Goal: Information Seeking & Learning: Learn about a topic

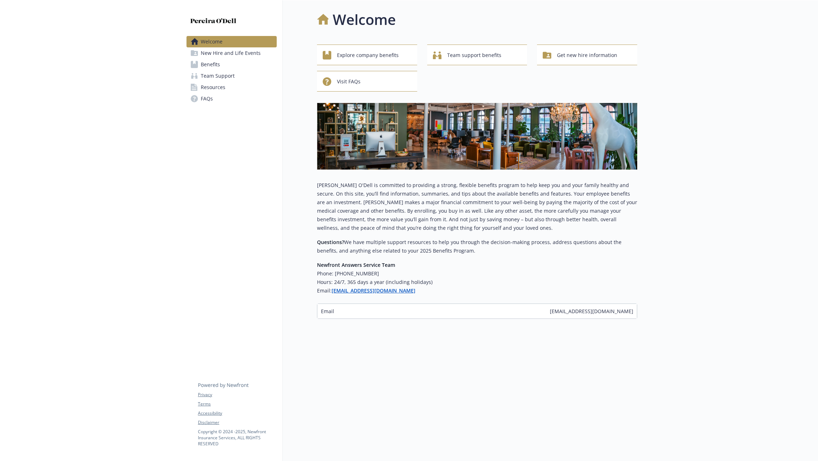
click at [207, 66] on span "Benefits" at bounding box center [210, 64] width 19 height 11
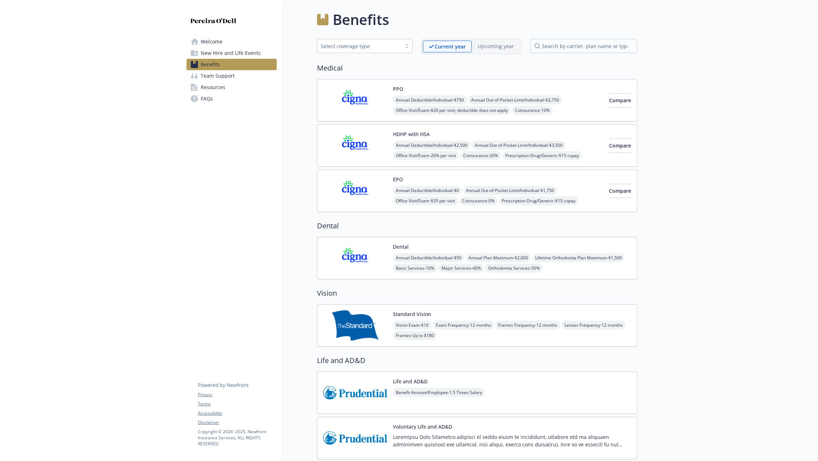
click at [362, 319] on img at bounding box center [355, 326] width 64 height 30
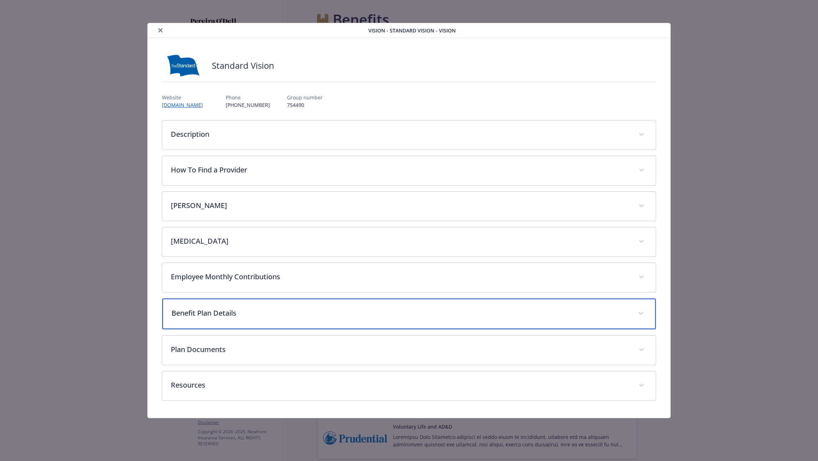
click at [231, 309] on p "Benefit Plan Details" at bounding box center [401, 313] width 458 height 11
